Goal: Task Accomplishment & Management: Use online tool/utility

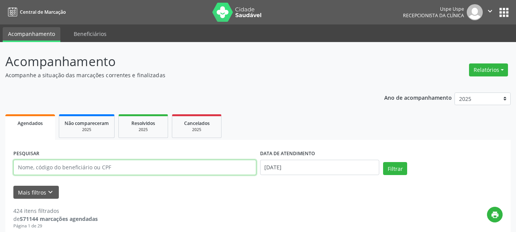
click at [190, 166] on input "text" at bounding box center [134, 167] width 243 height 15
paste input "[PERSON_NAME]"
type input "[PERSON_NAME]"
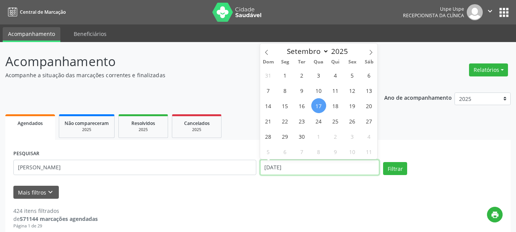
click at [300, 167] on input "[DATE]" at bounding box center [320, 167] width 120 height 15
click at [319, 107] on span "17" at bounding box center [318, 105] width 15 height 15
type input "[DATE]"
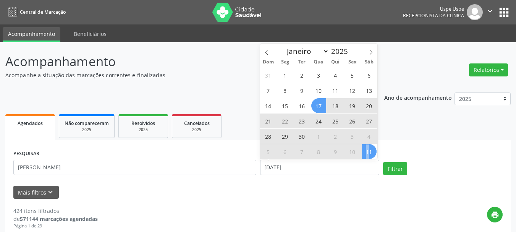
click at [367, 149] on span "11" at bounding box center [369, 151] width 15 height 15
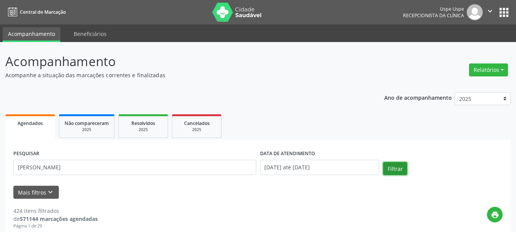
click at [397, 169] on button "Filtrar" at bounding box center [395, 168] width 24 height 13
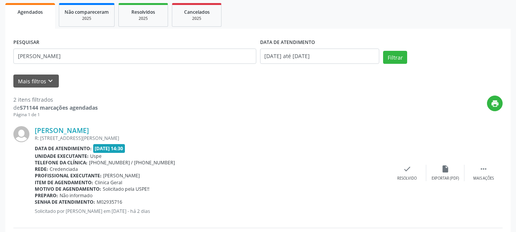
scroll to position [2, 0]
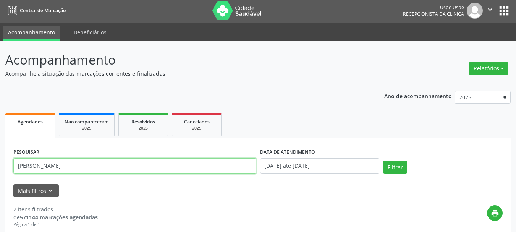
click at [78, 163] on input "[PERSON_NAME]" at bounding box center [134, 165] width 243 height 15
paste input "[PERSON_NAME]"
click at [19, 165] on input "[PERSON_NAME]" at bounding box center [134, 165] width 243 height 15
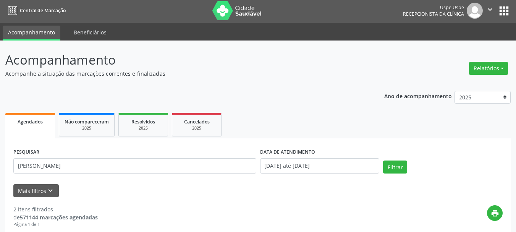
click at [403, 174] on div "Filtrar" at bounding box center [442, 169] width 123 height 18
click at [400, 168] on button "Filtrar" at bounding box center [395, 166] width 24 height 13
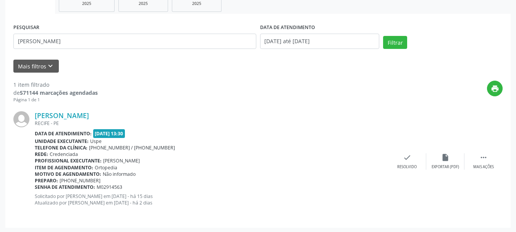
scroll to position [127, 0]
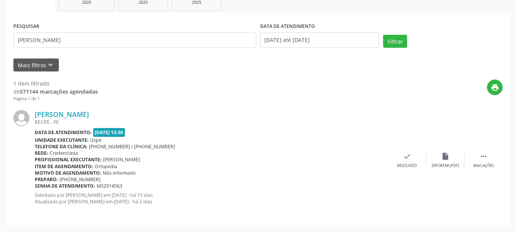
drag, startPoint x: 34, startPoint y: 107, endPoint x: 141, endPoint y: 184, distance: 131.5
click at [141, 184] on div "[PERSON_NAME] [GEOGRAPHIC_DATA] - [GEOGRAPHIC_DATA] Data de atendimento: [DATE]…" at bounding box center [257, 160] width 489 height 116
copy div "[PERSON_NAME] RECIFE - PE Data de atendimento: [DATE] 13:30 Unidade executante:…"
click at [141, 41] on input "[PERSON_NAME]" at bounding box center [134, 39] width 243 height 15
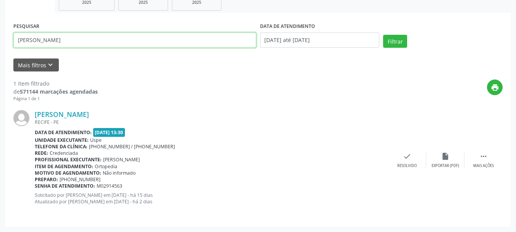
click at [141, 41] on input "[PERSON_NAME]" at bounding box center [134, 39] width 243 height 15
paste input "[PERSON_NAME]"
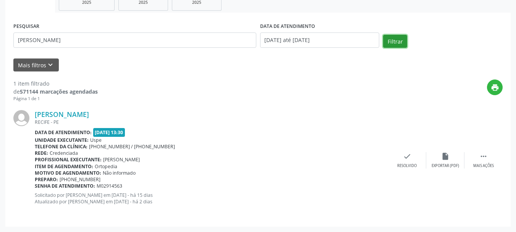
click at [391, 43] on button "Filtrar" at bounding box center [395, 41] width 24 height 13
drag, startPoint x: 31, startPoint y: 107, endPoint x: 136, endPoint y: 173, distance: 124.5
click at [136, 173] on div "[PERSON_NAME] [GEOGRAPHIC_DATA] - [GEOGRAPHIC_DATA] Data de atendimento: [DATE]…" at bounding box center [257, 160] width 489 height 116
click at [201, 179] on div "Preparo: 5581996324073" at bounding box center [211, 179] width 353 height 6
drag, startPoint x: 34, startPoint y: 107, endPoint x: 165, endPoint y: 183, distance: 151.1
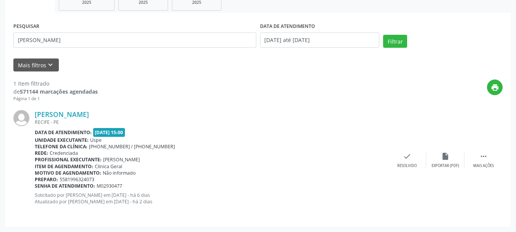
click at [165, 183] on div "[PERSON_NAME] [GEOGRAPHIC_DATA] - [GEOGRAPHIC_DATA] Data de atendimento: [DATE]…" at bounding box center [257, 160] width 489 height 116
copy div "[PERSON_NAME] RECIFE - PE Data de atendimento: [DATE] 15:00 Unidade executante:…"
click at [97, 36] on input "[PERSON_NAME]" at bounding box center [134, 39] width 243 height 15
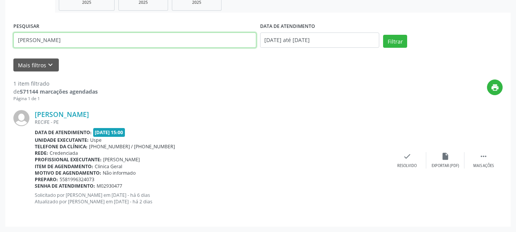
paste input "jonailson [PERSON_NAME]"
click at [19, 42] on input "jonailson [PERSON_NAME]" at bounding box center [134, 39] width 243 height 15
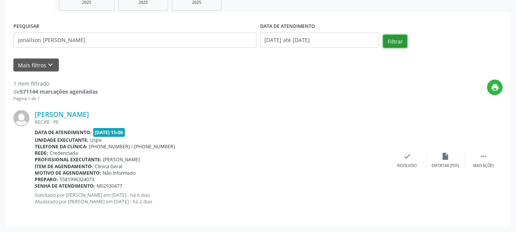
click at [389, 45] on button "Filtrar" at bounding box center [395, 41] width 24 height 13
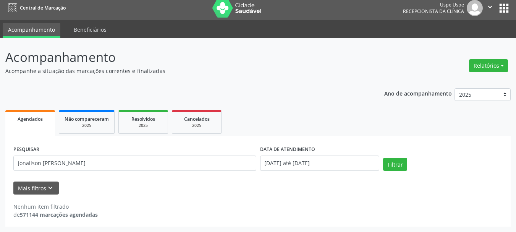
scroll to position [4, 0]
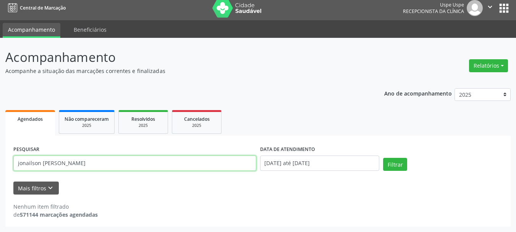
click at [18, 163] on input "jonailson [PERSON_NAME]" at bounding box center [134, 162] width 243 height 15
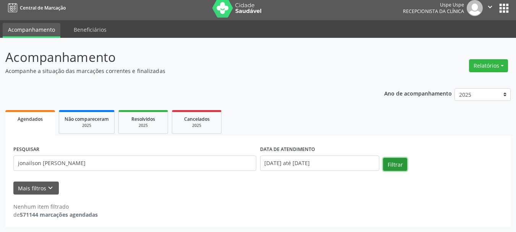
click at [401, 165] on button "Filtrar" at bounding box center [395, 164] width 24 height 13
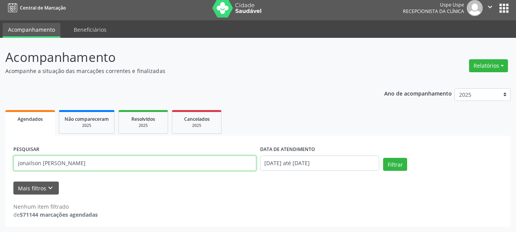
click at [89, 160] on input "jonailson [PERSON_NAME]" at bounding box center [134, 162] width 243 height 15
paste input "[PERSON_NAME]"
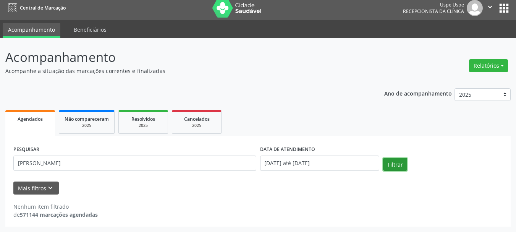
click at [400, 161] on button "Filtrar" at bounding box center [395, 164] width 24 height 13
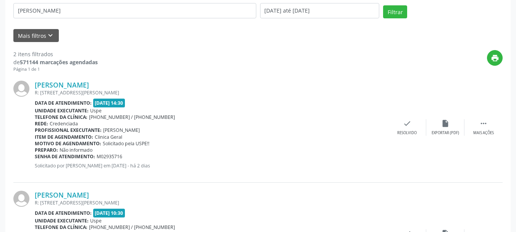
scroll to position [157, 0]
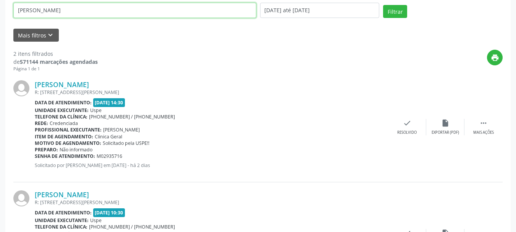
click at [104, 5] on input "[PERSON_NAME]" at bounding box center [134, 10] width 243 height 15
paste input "Auxiliadora [PERSON_NAME]"
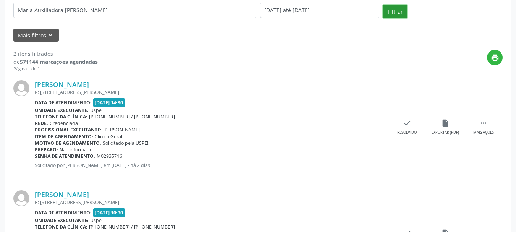
click at [391, 8] on button "Filtrar" at bounding box center [395, 11] width 24 height 13
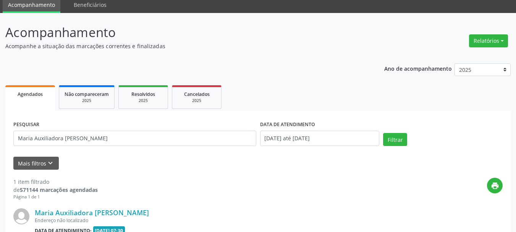
scroll to position [127, 0]
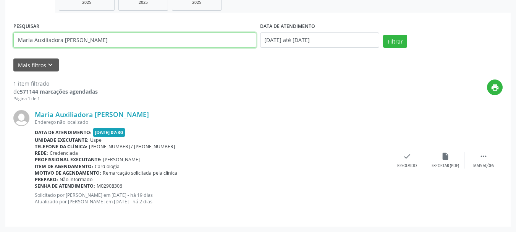
click at [119, 46] on input "Maria Auxiliadora [PERSON_NAME]" at bounding box center [134, 39] width 243 height 15
paste input "[PERSON_NAME]"
type input "[PERSON_NAME]"
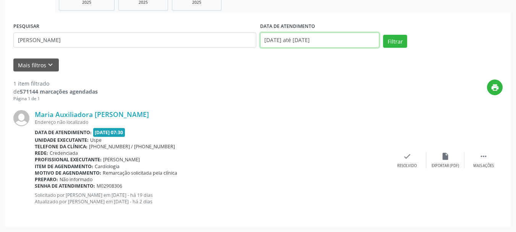
click at [378, 39] on input "[DATE] até [DATE]" at bounding box center [320, 39] width 120 height 15
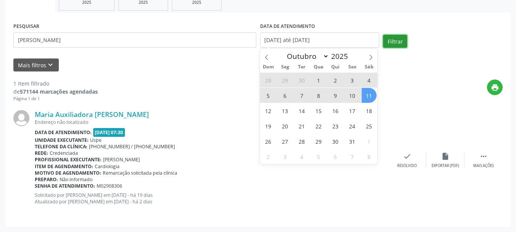
click at [389, 41] on button "Filtrar" at bounding box center [395, 41] width 24 height 13
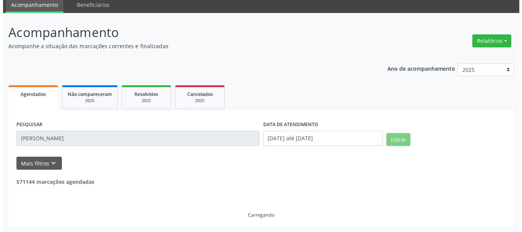
scroll to position [4, 0]
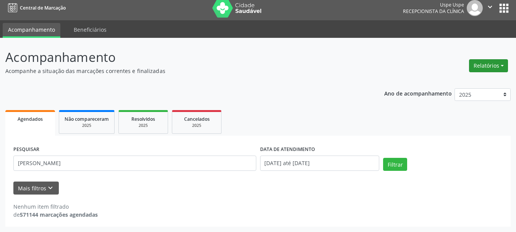
click at [486, 65] on button "Relatórios" at bounding box center [488, 65] width 39 height 13
click at [470, 81] on link "Agendamentos" at bounding box center [467, 82] width 82 height 11
select select "8"
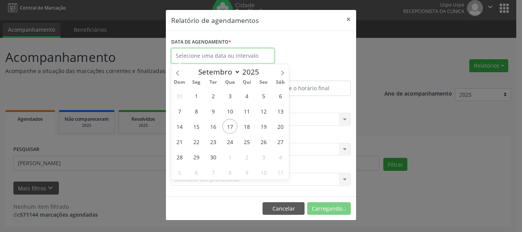
click at [231, 58] on input "text" at bounding box center [222, 55] width 103 height 15
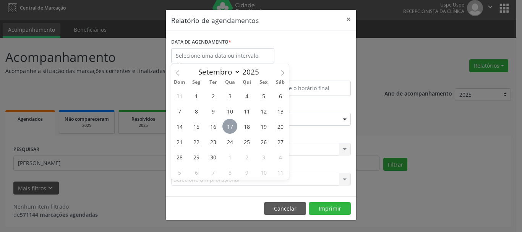
click at [235, 121] on span "17" at bounding box center [229, 126] width 15 height 15
type input "[DATE]"
click at [235, 121] on span "17" at bounding box center [229, 126] width 15 height 15
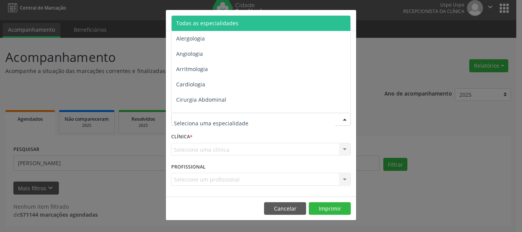
click at [221, 28] on span "Todas as especialidades" at bounding box center [261, 23] width 180 height 15
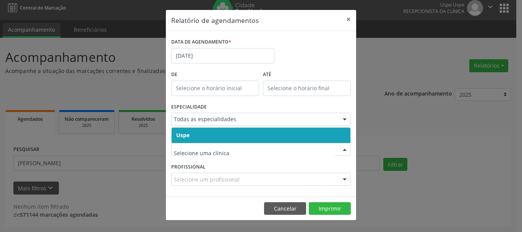
click at [186, 138] on span "Uspe" at bounding box center [182, 134] width 13 height 7
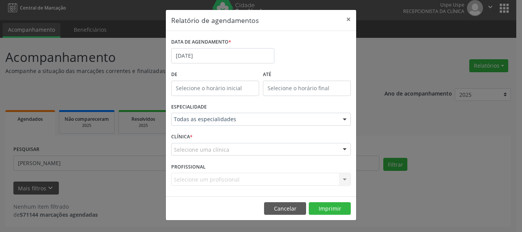
click at [186, 138] on span "Uspe" at bounding box center [182, 134] width 13 height 7
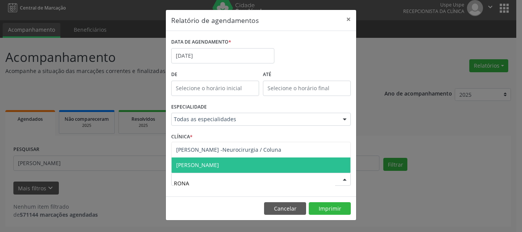
click at [202, 168] on span "[PERSON_NAME]" at bounding box center [197, 164] width 43 height 7
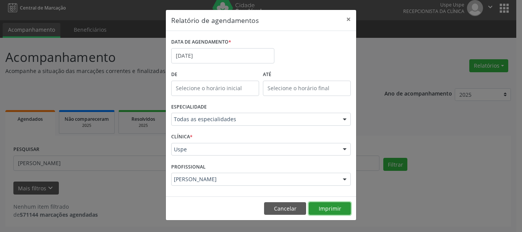
click at [328, 205] on button "Imprimir" at bounding box center [330, 208] width 42 height 13
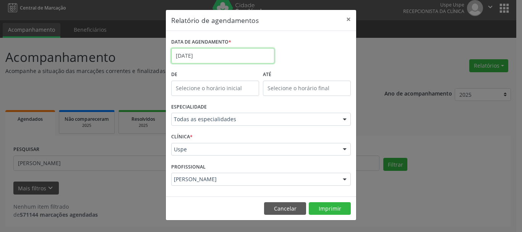
click at [196, 48] on input "[DATE]" at bounding box center [222, 55] width 103 height 15
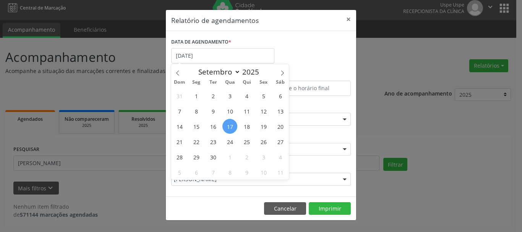
click at [264, 196] on footer "Cancelar Imprimir" at bounding box center [261, 208] width 190 height 24
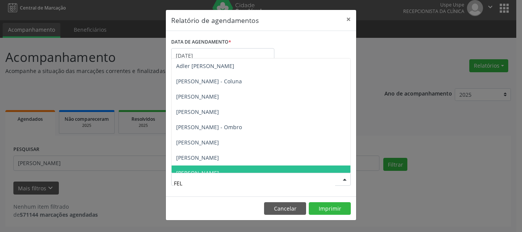
type input "FELI"
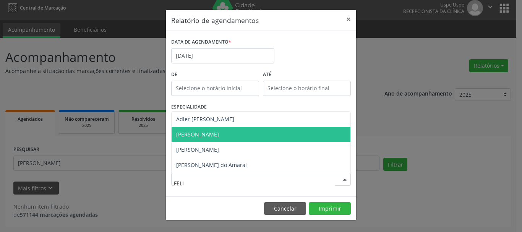
click at [239, 128] on span "[PERSON_NAME]" at bounding box center [260, 134] width 179 height 15
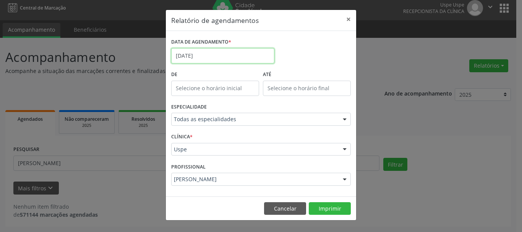
click at [208, 51] on input "[DATE]" at bounding box center [222, 55] width 103 height 15
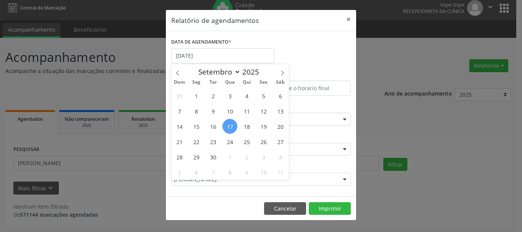
click at [227, 127] on span "17" at bounding box center [229, 126] width 15 height 15
type input "[DATE]"
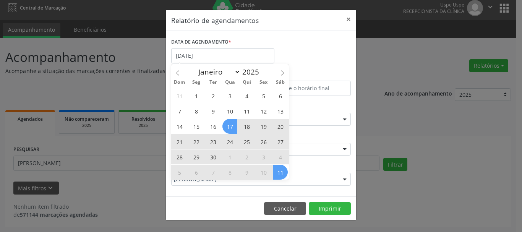
click at [280, 173] on span "11" at bounding box center [280, 172] width 15 height 15
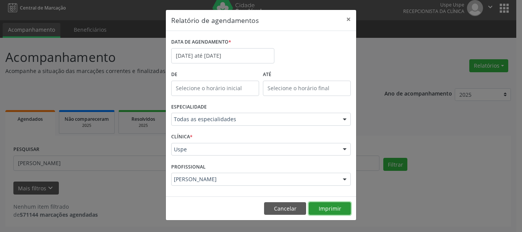
click at [323, 205] on button "Imprimir" at bounding box center [330, 208] width 42 height 13
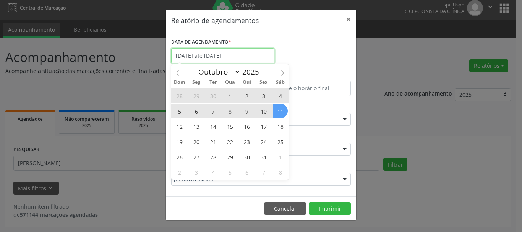
click at [202, 50] on input "[DATE] até [DATE]" at bounding box center [222, 55] width 103 height 15
click at [178, 72] on icon at bounding box center [177, 72] width 5 height 5
select select "8"
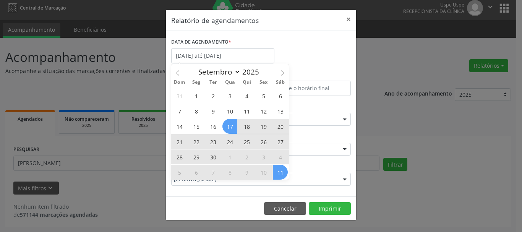
click at [200, 160] on span "29" at bounding box center [196, 156] width 15 height 15
type input "[DATE]"
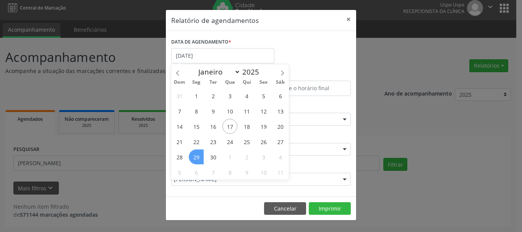
click at [200, 160] on span "29" at bounding box center [196, 156] width 15 height 15
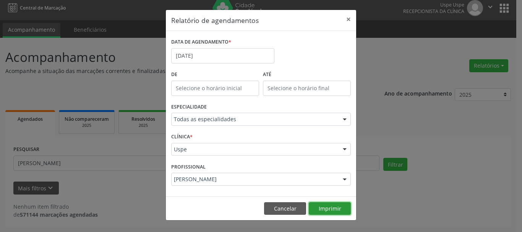
drag, startPoint x: 327, startPoint y: 207, endPoint x: 331, endPoint y: 203, distance: 5.9
click at [331, 204] on button "Imprimir" at bounding box center [330, 208] width 42 height 13
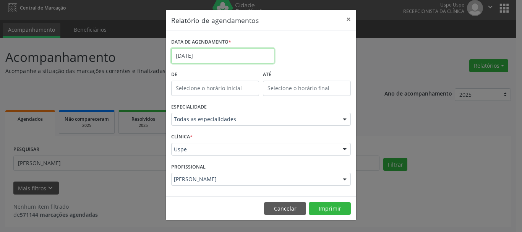
click at [200, 52] on input "[DATE]" at bounding box center [222, 55] width 103 height 15
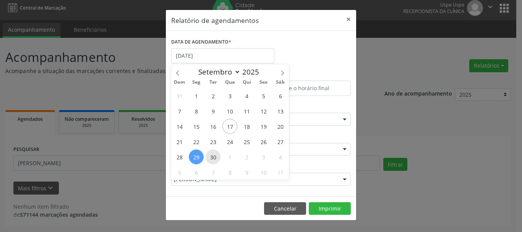
click at [214, 154] on span "30" at bounding box center [212, 156] width 15 height 15
type input "[DATE]"
click at [214, 154] on span "30" at bounding box center [212, 156] width 15 height 15
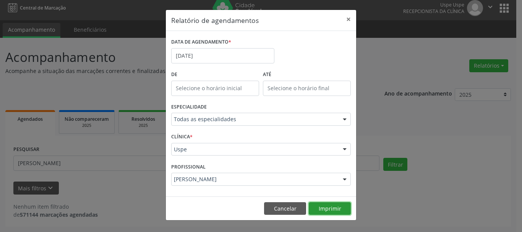
click at [339, 209] on button "Imprimir" at bounding box center [330, 208] width 42 height 13
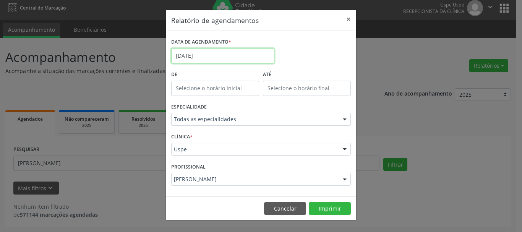
click at [213, 58] on input "[DATE]" at bounding box center [222, 55] width 103 height 15
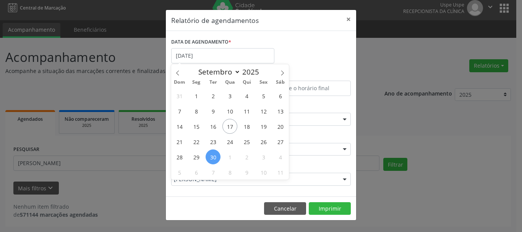
click at [217, 157] on span "30" at bounding box center [212, 156] width 15 height 15
type input "[DATE]"
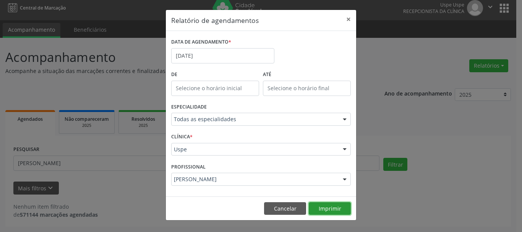
click at [318, 202] on button "Imprimir" at bounding box center [330, 208] width 42 height 13
